Goal: Check status: Check status

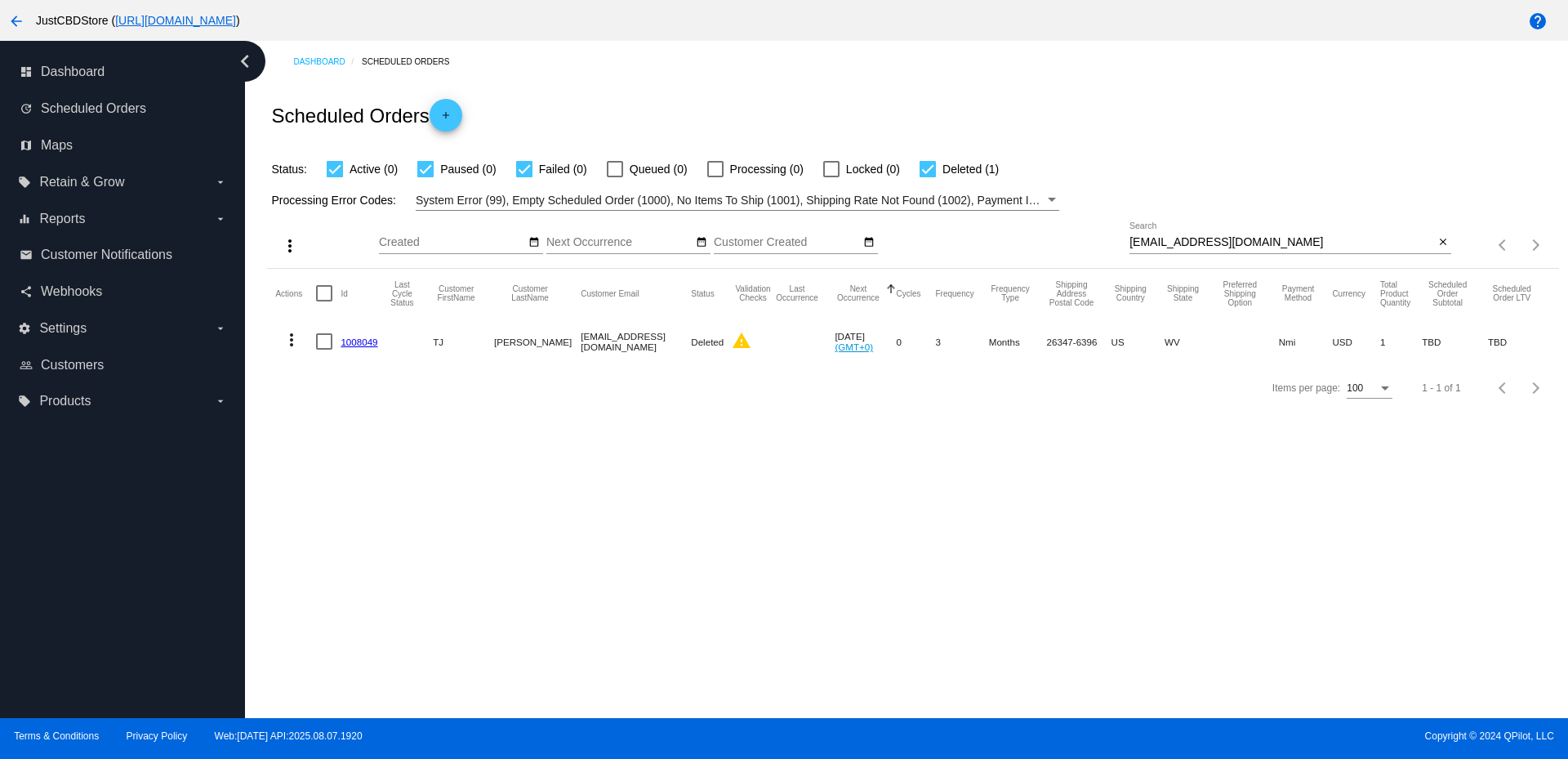
click at [1178, 248] on input "[EMAIL_ADDRESS][DOMAIN_NAME]" at bounding box center [1281, 242] width 305 height 13
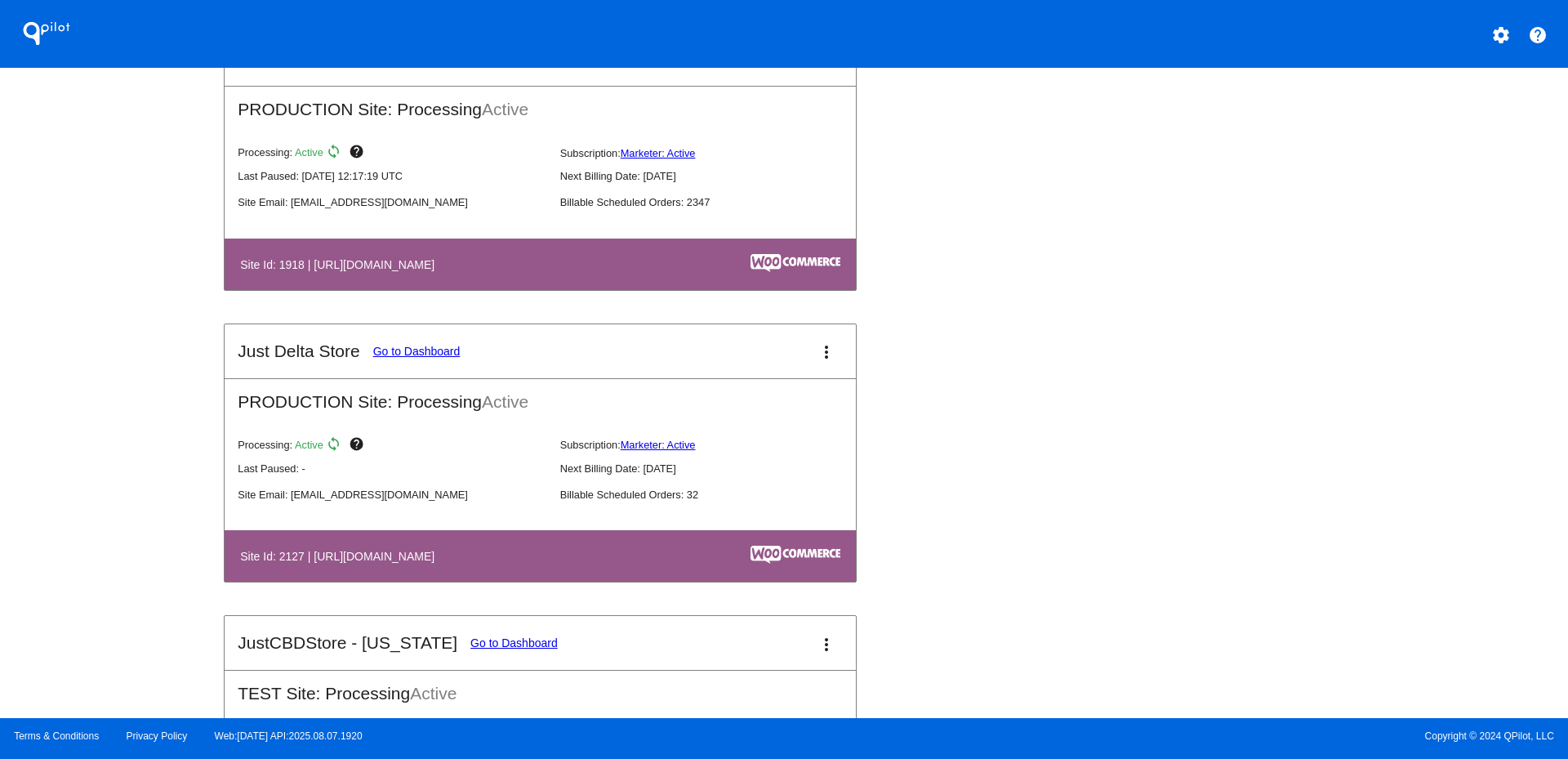
scroll to position [1715, 0]
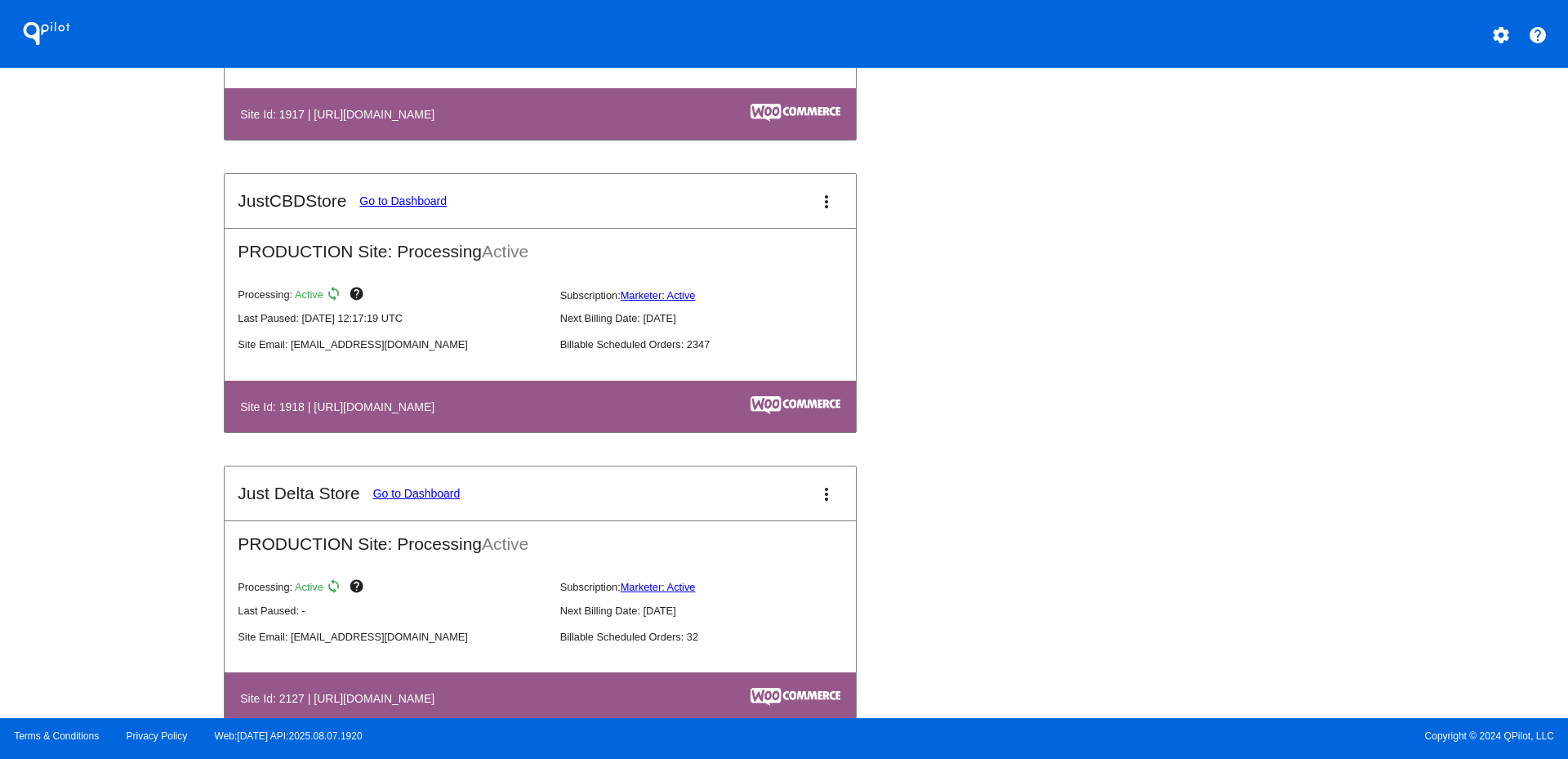
click at [817, 204] on mat-icon "more_vert" at bounding box center [826, 202] width 20 height 20
click at [729, 208] on link "view_list dashboard" at bounding box center [758, 197] width 152 height 20
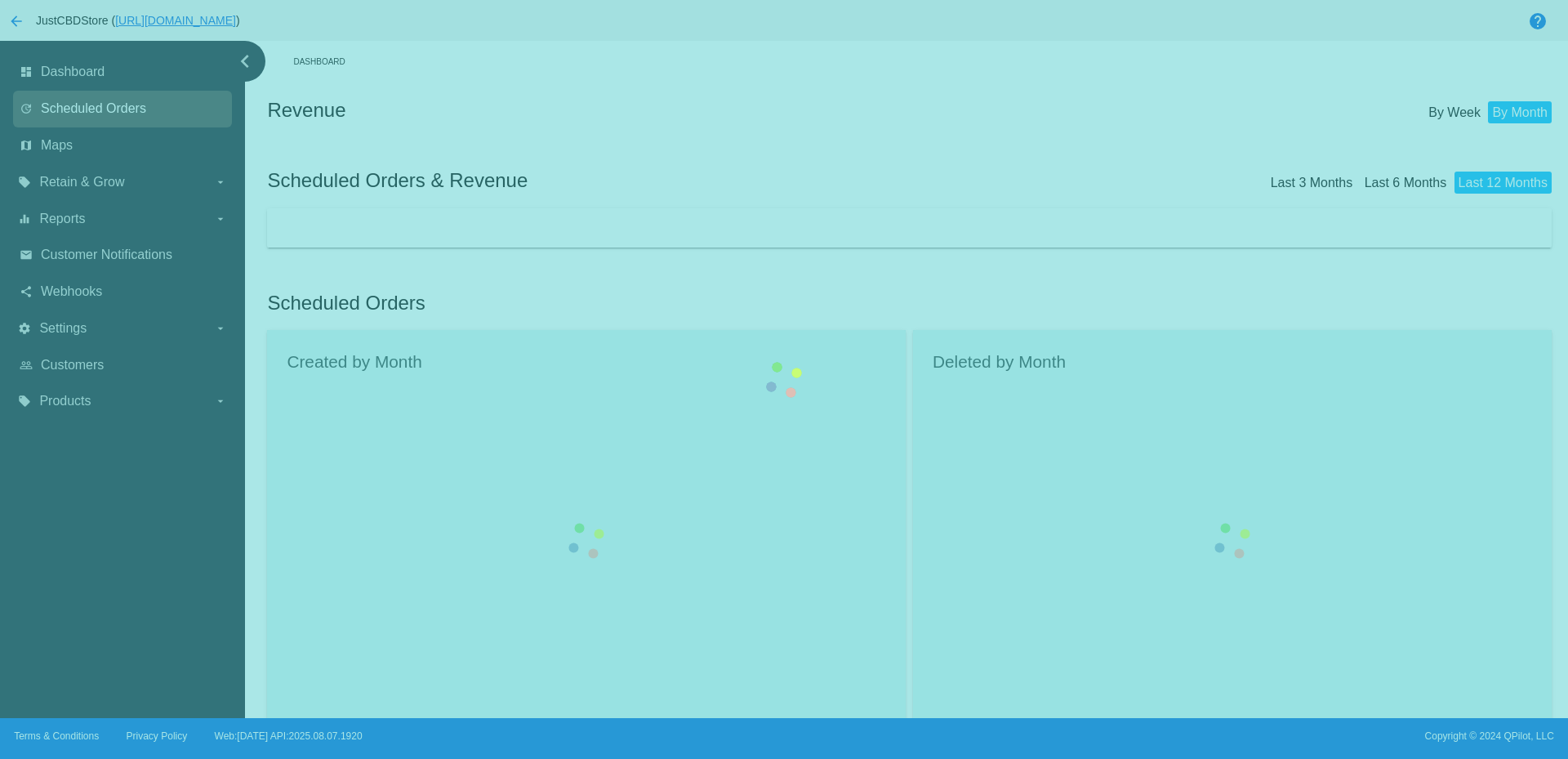
click at [65, 111] on span "Scheduled Orders" at bounding box center [94, 108] width 105 height 14
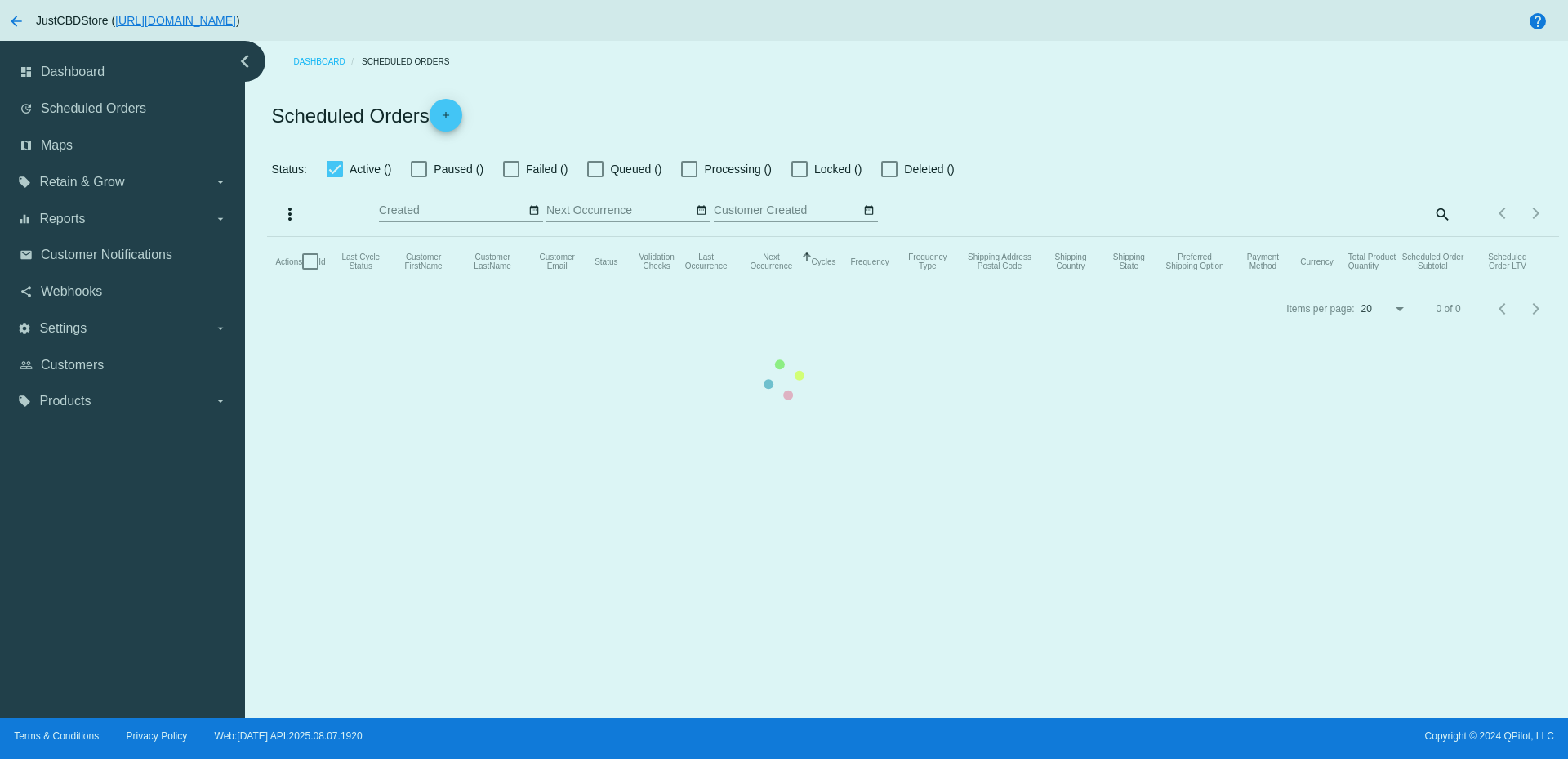
checkbox input "true"
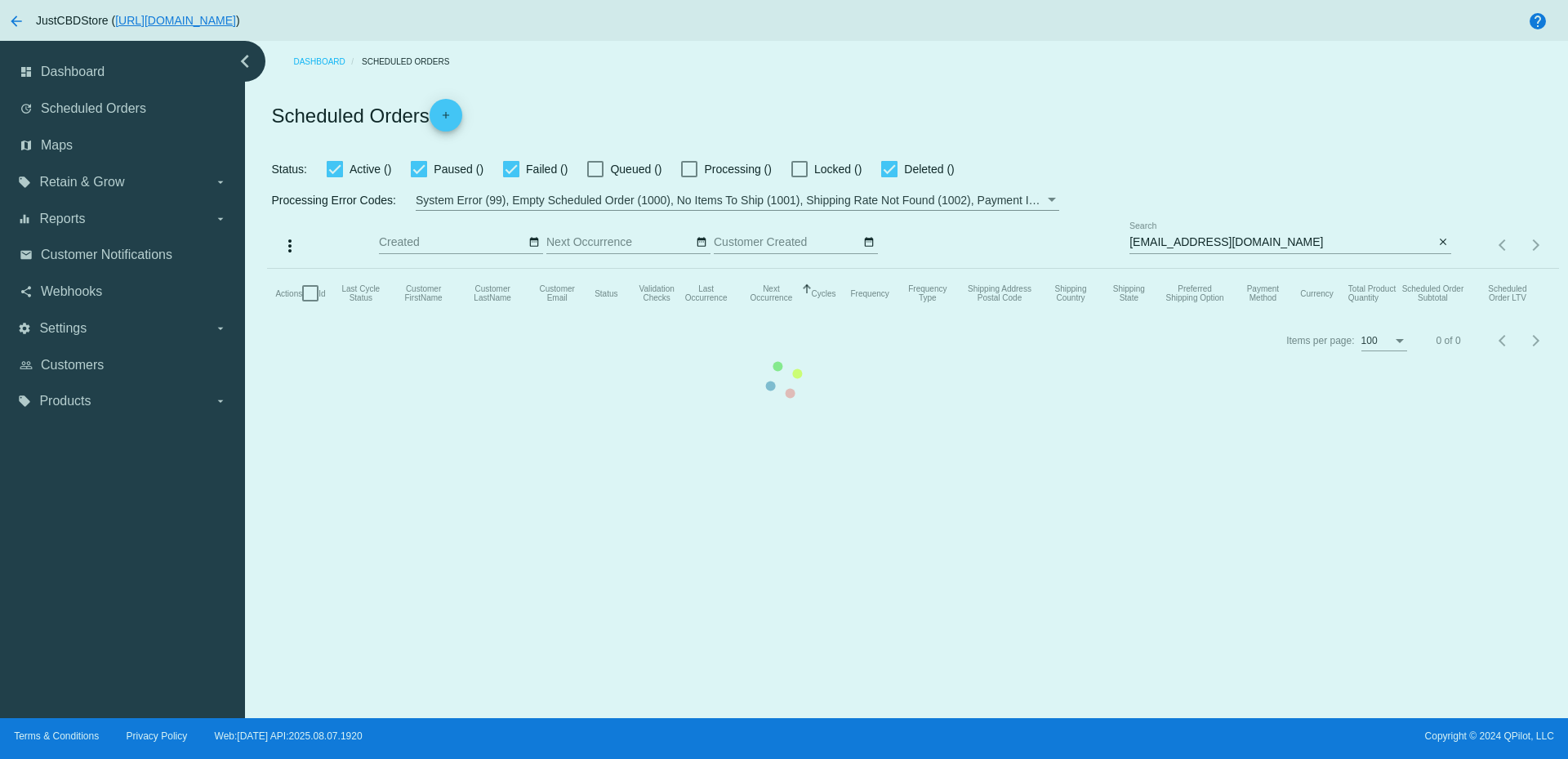
click at [1193, 269] on mat-table "Actions Id Last Cycle Status Customer FirstName Customer LastName Customer Emai…" at bounding box center [912, 294] width 1291 height 49
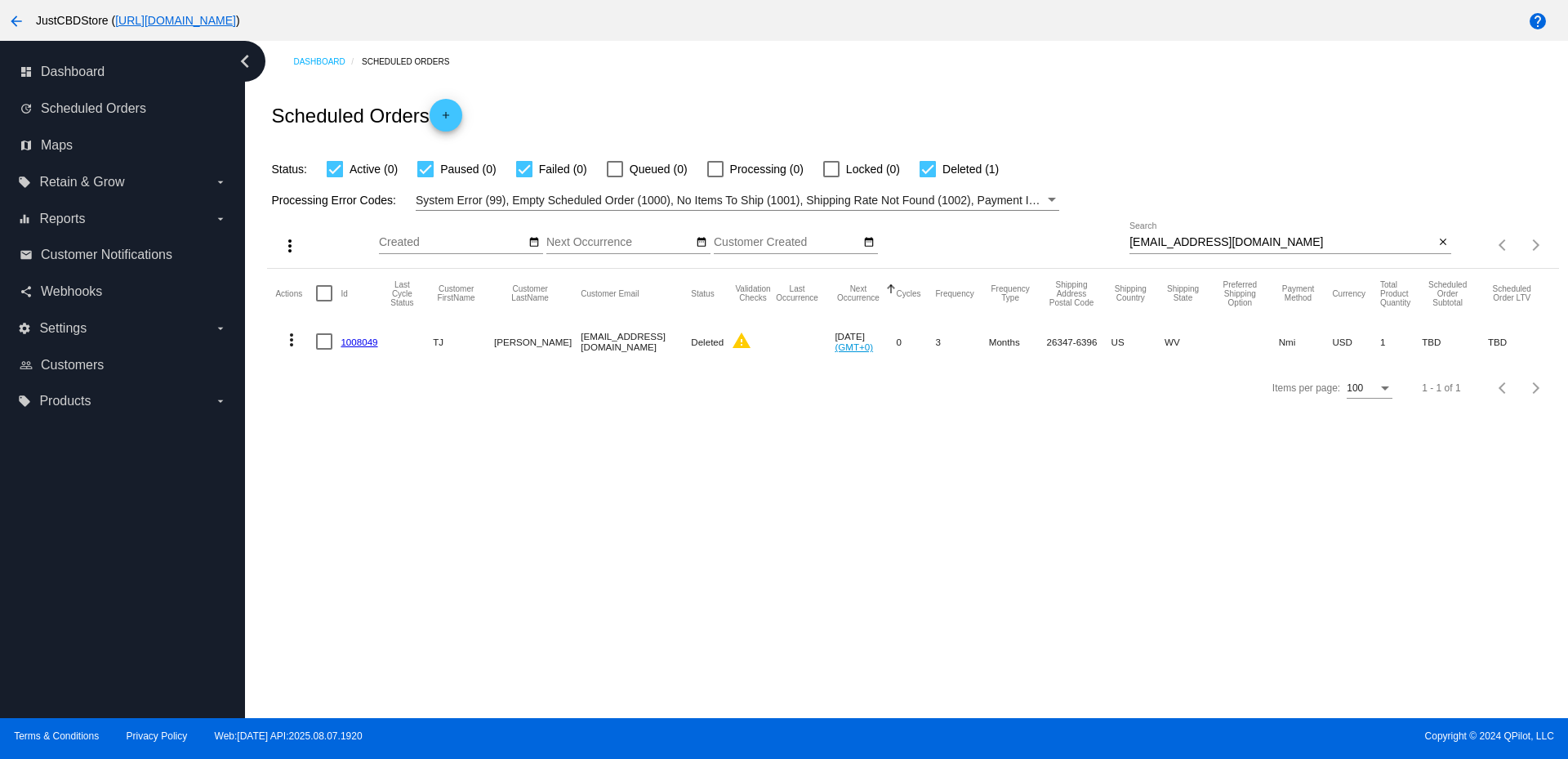
click at [1187, 240] on input "[EMAIL_ADDRESS][DOMAIN_NAME]" at bounding box center [1281, 242] width 305 height 13
paste input "[EMAIL_ADDRESS]"
type input "[EMAIL_ADDRESS][DOMAIN_NAME]"
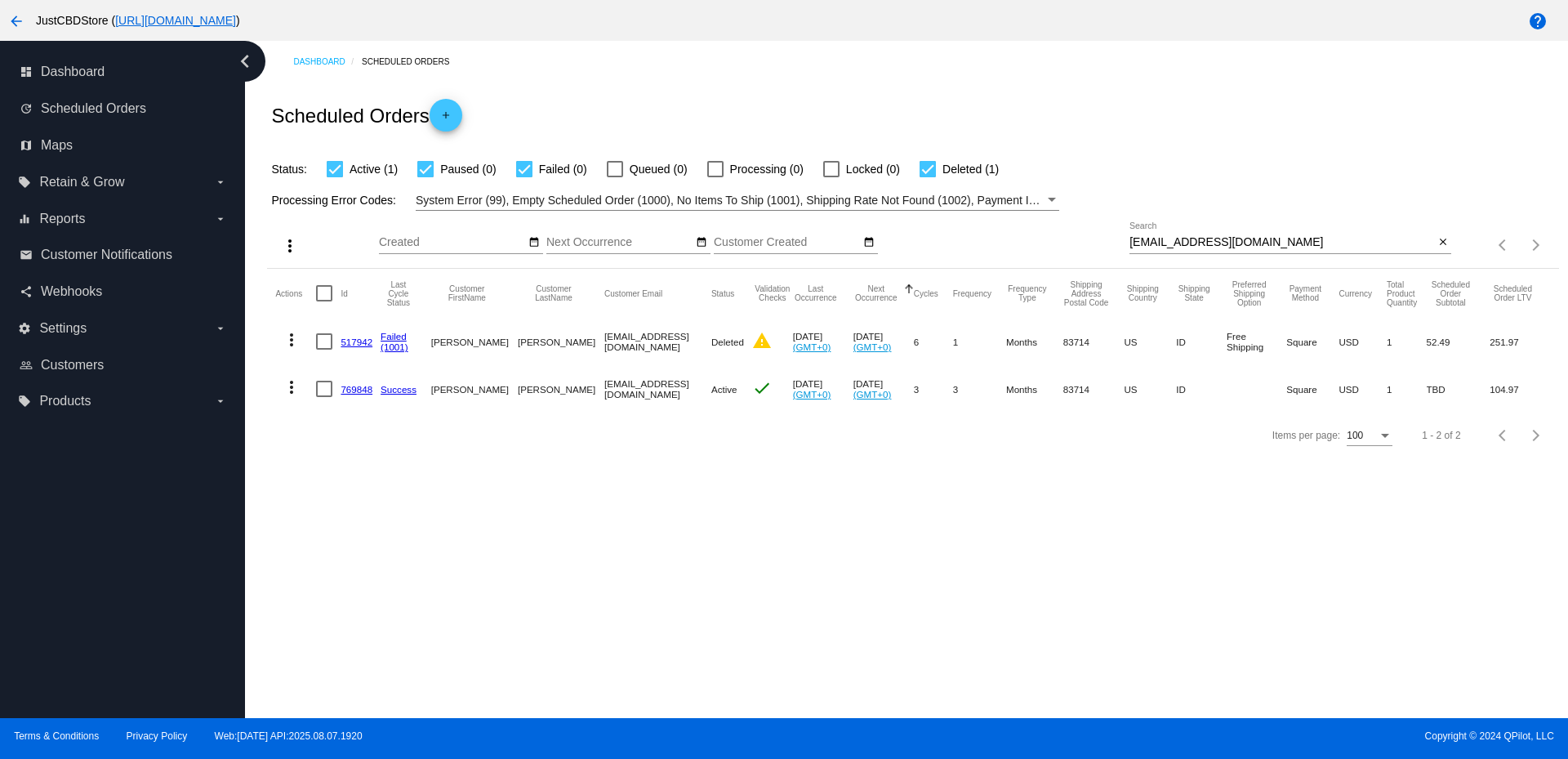
click at [360, 385] on link "769848" at bounding box center [356, 389] width 31 height 10
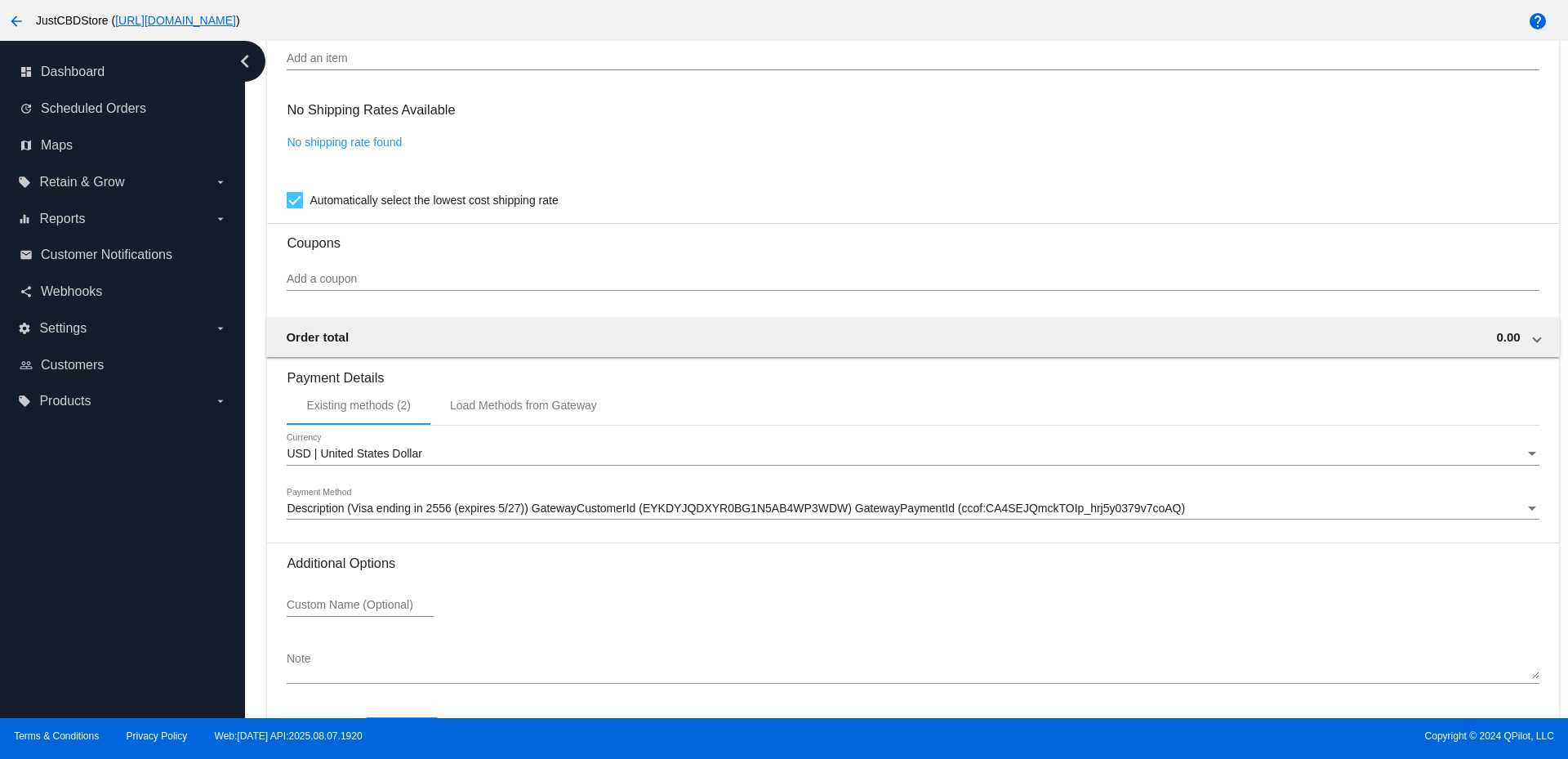
scroll to position [1382, 0]
